Goal: Navigation & Orientation: Find specific page/section

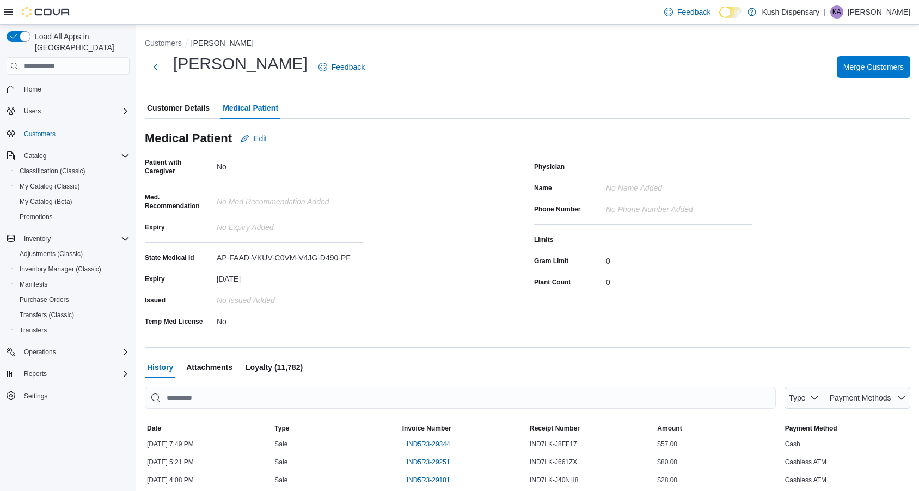
scroll to position [30, 0]
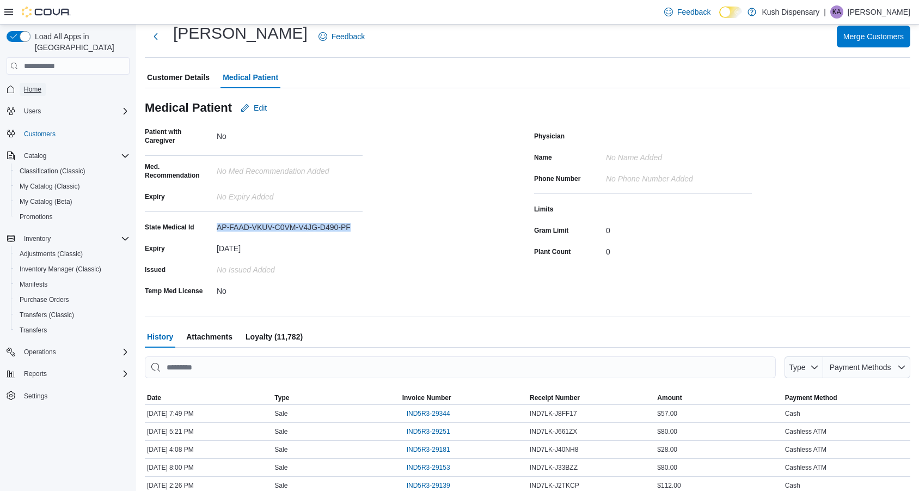
click at [31, 85] on span "Home" at bounding box center [32, 89] width 17 height 9
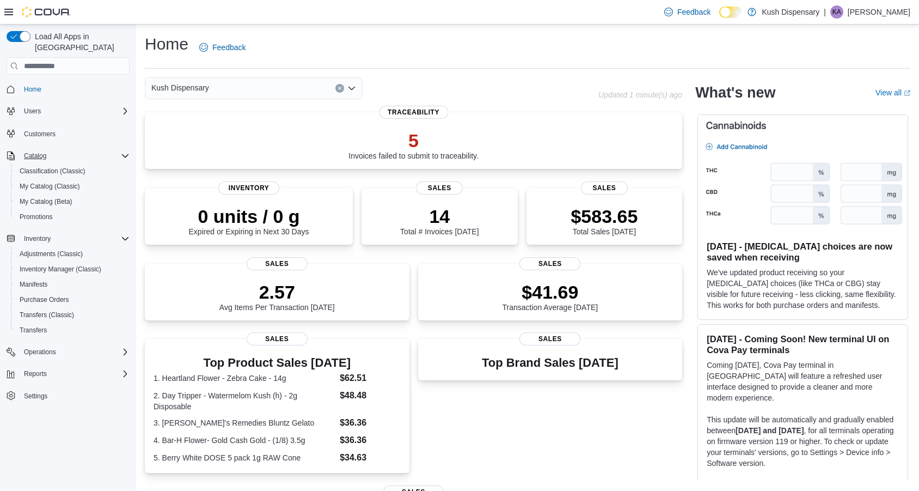
click at [126, 151] on icon "Complex example" at bounding box center [125, 155] width 9 height 9
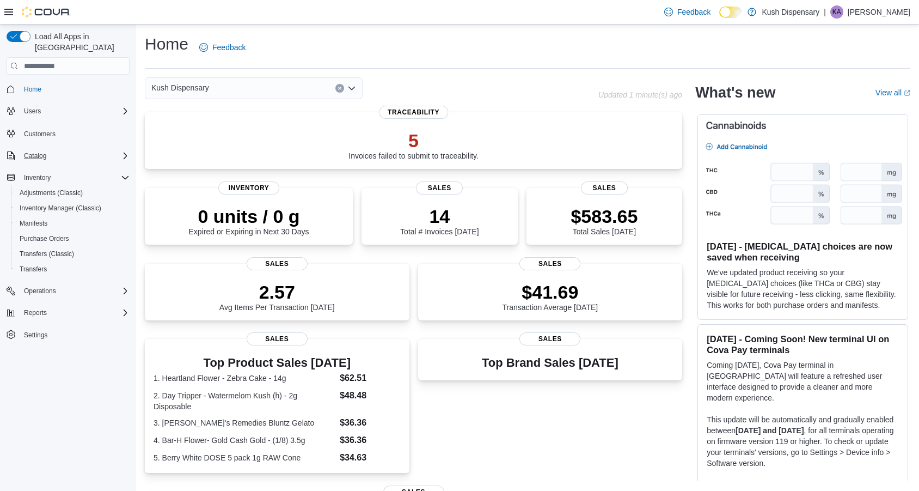
click at [123, 151] on icon "Complex example" at bounding box center [125, 155] width 9 height 9
